Goal: Task Accomplishment & Management: Use online tool/utility

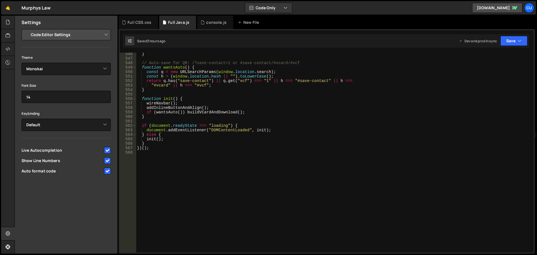
select select "editor"
select select "ace/theme/monokai"
click at [142, 157] on div "} // Auto-save for QR: /?save-contact=1 or #save-contact/#vcard/#vcf function w…" at bounding box center [334, 156] width 396 height 209
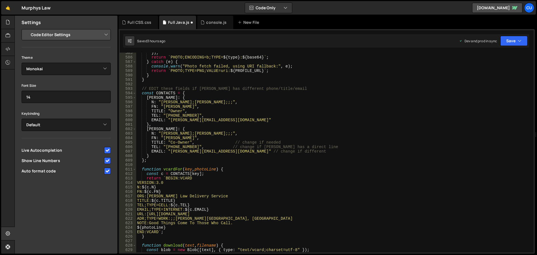
scroll to position [2667, 0]
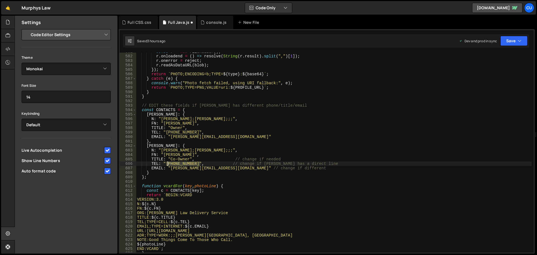
drag, startPoint x: 200, startPoint y: 164, endPoint x: 192, endPoint y: 163, distance: 8.7
click at [168, 162] on div "const r = new FileReader ( ) ; r . onloadend = ( ) => resolve ( String ( r . re…" at bounding box center [334, 154] width 396 height 209
click at [205, 158] on div at bounding box center [193, 155] width 51 height 8
click at [179, 163] on div "const r = new FileReader ( ) ; r . onloadend = ( ) => resolve ( String ( r . re…" at bounding box center [334, 153] width 396 height 200
click at [189, 164] on div "const r = new FileReader ( ) ; r . onloadend = ( ) => resolve ( String ( r . re…" at bounding box center [334, 154] width 396 height 209
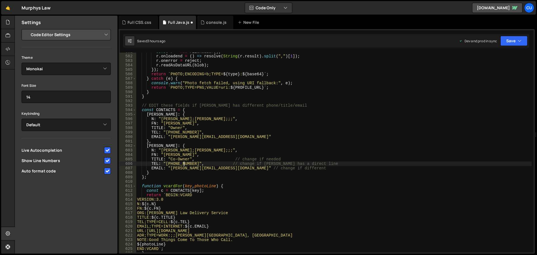
scroll to position [0, 3]
click at [201, 163] on div "const r = new FileReader ( ) ; r . onloadend = ( ) => resolve ( String ( r . re…" at bounding box center [334, 154] width 396 height 209
click at [205, 186] on div "const r = new FileReader ( ) ; r . onloadend = ( ) => resolve ( String ( r . re…" at bounding box center [334, 154] width 396 height 209
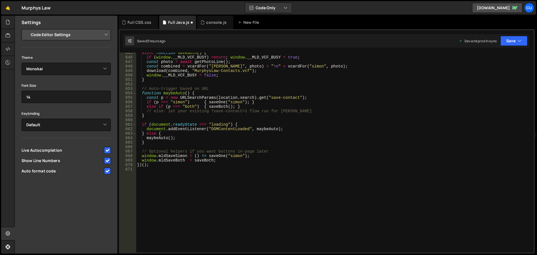
scroll to position [2952, 0]
click at [294, 166] on div "async function saveBoth ( ) { if ( window . __MLD_VCF_BUSY ) return ; window . …" at bounding box center [334, 155] width 396 height 209
type textarea "})();"
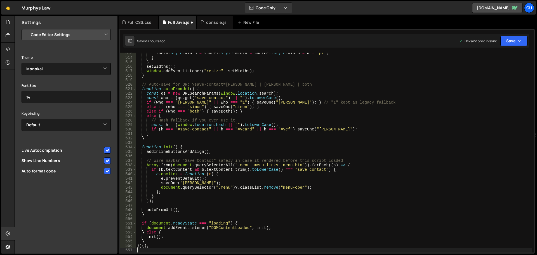
scroll to position [2416, 0]
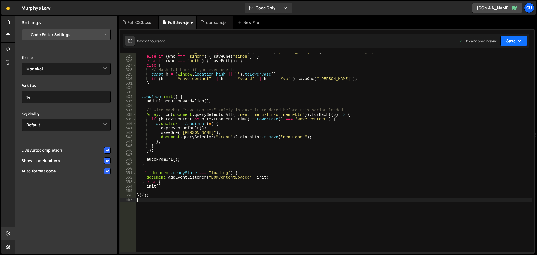
click at [517, 39] on button "Save" at bounding box center [514, 41] width 27 height 10
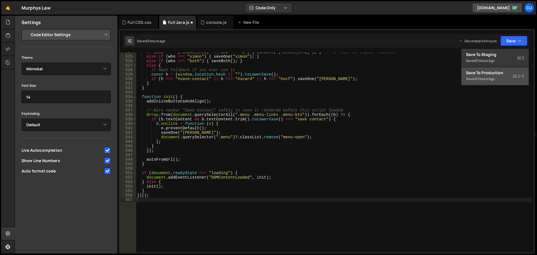
click at [503, 81] on div "Saved 3 hours ago" at bounding box center [495, 79] width 58 height 7
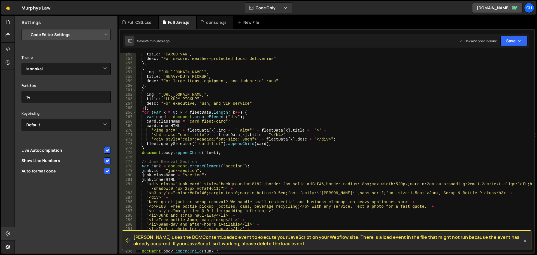
scroll to position [1152, 0]
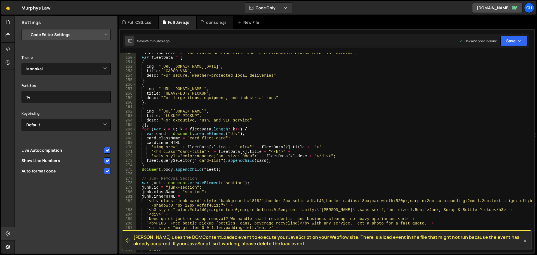
drag, startPoint x: 526, startPoint y: 240, endPoint x: 463, endPoint y: 240, distance: 62.7
click at [526, 240] on icon at bounding box center [525, 241] width 6 height 6
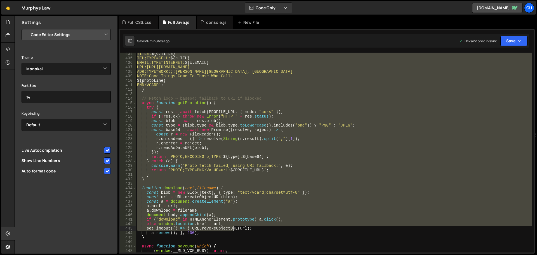
scroll to position [1914, 0]
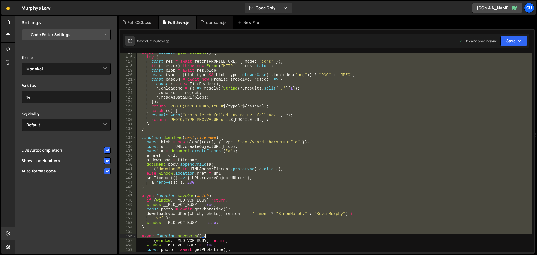
drag, startPoint x: 137, startPoint y: 76, endPoint x: 237, endPoint y: 232, distance: 185.6
click at [237, 232] on div "async function getPhotoLine ( ) { try { const res = await fetch ( PROFILE_URL ,…" at bounding box center [334, 154] width 396 height 209
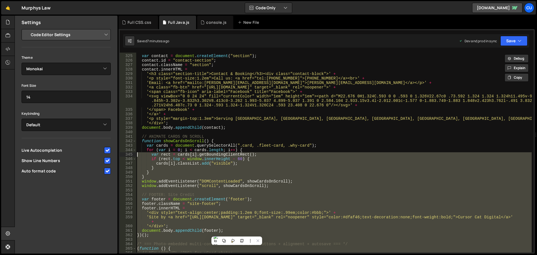
scroll to position [1528, 0]
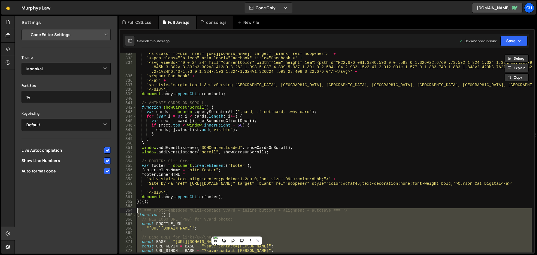
drag, startPoint x: 161, startPoint y: 215, endPoint x: 135, endPoint y: 209, distance: 26.6
click at [135, 209] on div "} 332 333 334 335 336 337 338 339 340 341 342 343 344 345 346 347 348 349 350 3…" at bounding box center [327, 153] width 414 height 200
type textarea "/* === Photo-embedded multi-contact vCard + inline buttons + alignment + autosa…"
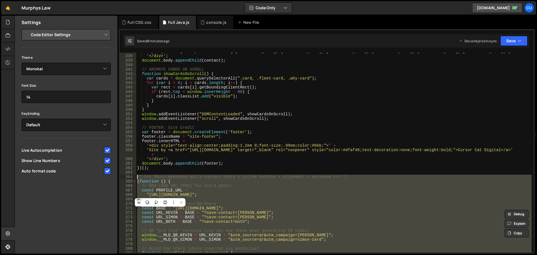
scroll to position [1578, 0]
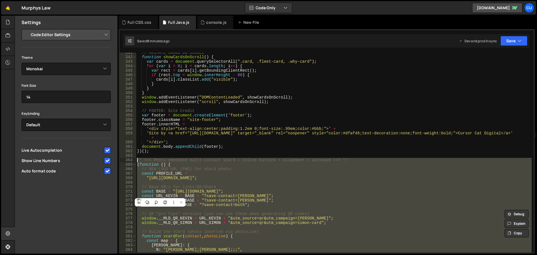
paste textarea
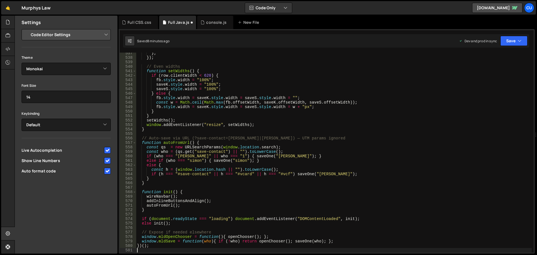
scroll to position [2482, 0]
click at [519, 43] on icon "button" at bounding box center [520, 41] width 4 height 6
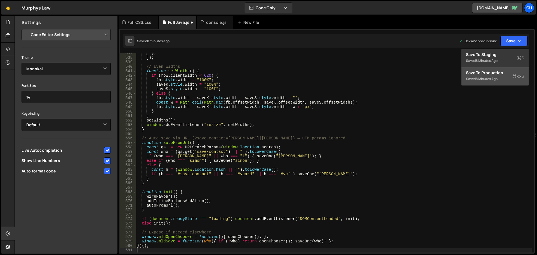
click at [489, 78] on div "8 minutes ago" at bounding box center [487, 78] width 22 height 5
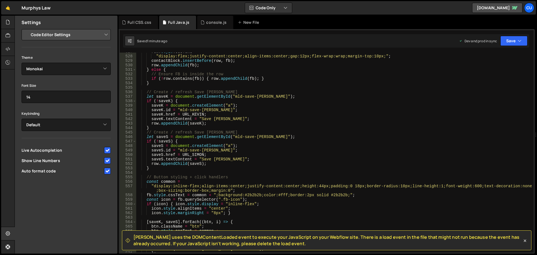
scroll to position [2434, 0]
click at [210, 119] on div "row . style . cssText = "display:flex;justify-content:center;align-items:center…" at bounding box center [334, 154] width 396 height 209
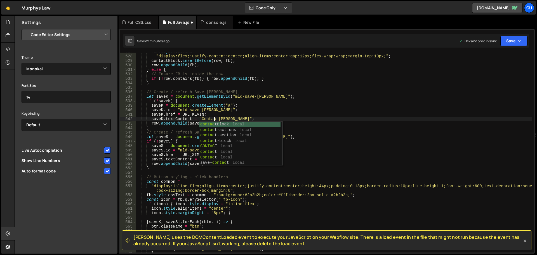
scroll to position [0, 5]
click at [261, 105] on div "row . style . cssText = "display:flex;justify-content:center;align-items:center…" at bounding box center [334, 154] width 396 height 209
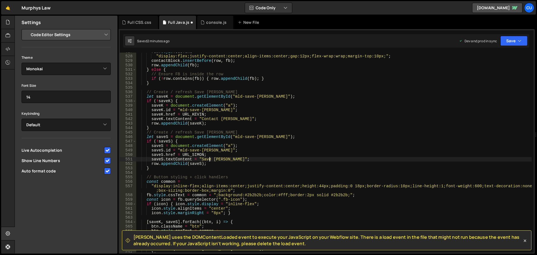
click at [210, 160] on div "row . style . cssText = "display:flex;justify-content:center;align-items:center…" at bounding box center [334, 154] width 396 height 209
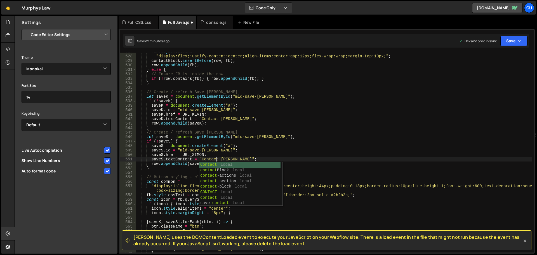
click at [267, 120] on div "row . style . cssText = "display:flex;justify-content:center;align-items:center…" at bounding box center [334, 154] width 396 height 209
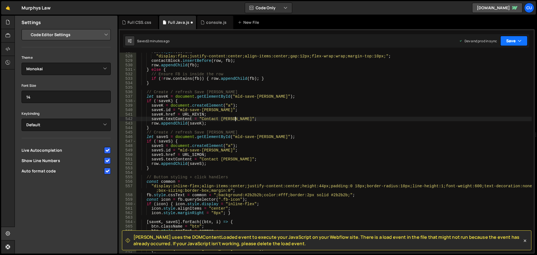
type textarea "saveK.textContent = "Contact [PERSON_NAME]";"
click at [522, 43] on button "Save" at bounding box center [514, 41] width 27 height 10
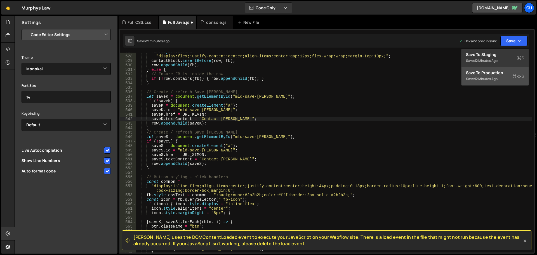
click at [493, 81] on div "Saved 2 minutes ago" at bounding box center [495, 79] width 58 height 7
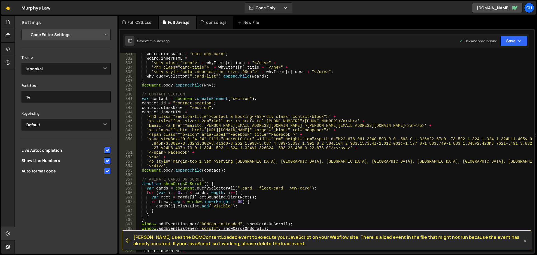
scroll to position [1523, 0]
